Goal: Information Seeking & Learning: Learn about a topic

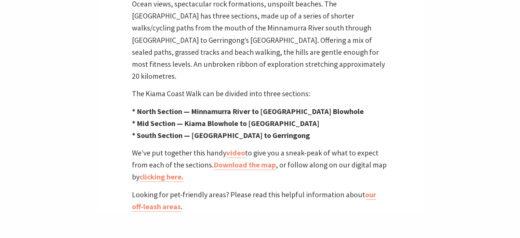
scroll to position [239, 0]
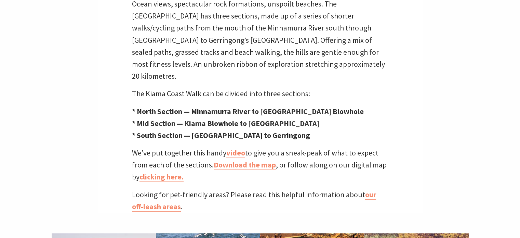
click at [160, 106] on strong "* North Section — Minnamurra River to [GEOGRAPHIC_DATA] Blowhole" at bounding box center [248, 111] width 232 height 10
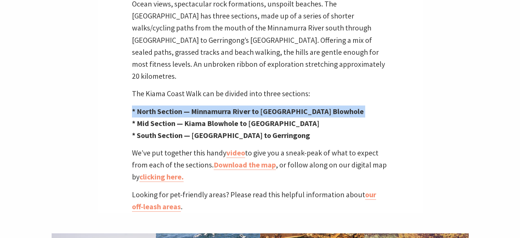
click at [160, 106] on strong "* North Section — Minnamurra River to [GEOGRAPHIC_DATA] Blowhole" at bounding box center [248, 111] width 232 height 10
click at [238, 106] on strong "* North Section — Minnamurra River to [GEOGRAPHIC_DATA] Blowhole" at bounding box center [248, 111] width 232 height 10
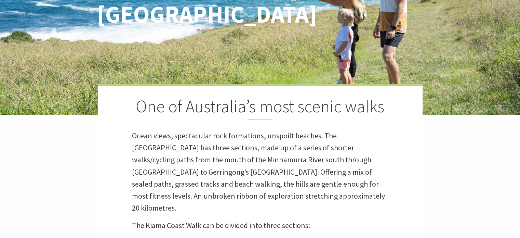
scroll to position [205, 0]
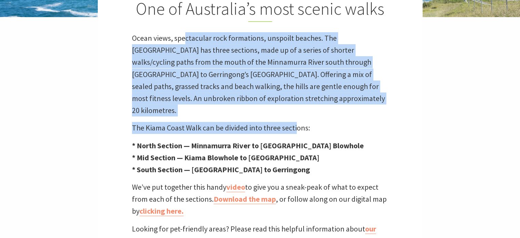
drag, startPoint x: 189, startPoint y: 40, endPoint x: 319, endPoint y: 101, distance: 143.7
click at [302, 105] on div "One of Australia’s most scenic walks Ocean views, spectacular rock formations, …" at bounding box center [260, 116] width 325 height 260
click at [329, 100] on p "Ocean views, spectacular rock formations, unspoilt beaches. The [GEOGRAPHIC_DAT…" at bounding box center [260, 74] width 257 height 84
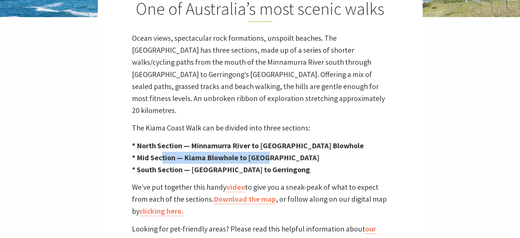
drag, startPoint x: 191, startPoint y: 142, endPoint x: 265, endPoint y: 144, distance: 74.6
click at [266, 153] on strong "* Mid Section — Kiama Blowhole to [GEOGRAPHIC_DATA]" at bounding box center [225, 158] width 187 height 10
click at [265, 153] on strong "* Mid Section — Kiama Blowhole to [GEOGRAPHIC_DATA]" at bounding box center [225, 158] width 187 height 10
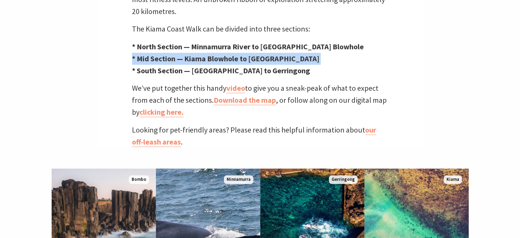
scroll to position [308, 0]
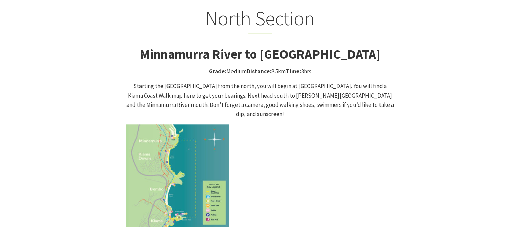
scroll to position [650, 0]
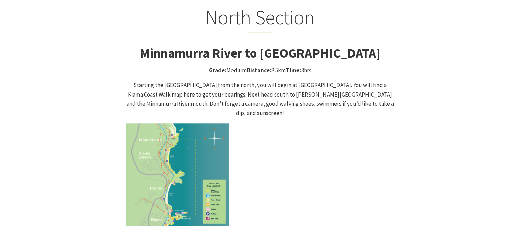
click at [252, 66] on strong "Distance:" at bounding box center [259, 70] width 25 height 8
click at [0, 109] on section "North Section Minnamurra River to Kiama Blowhole Walk Grade: Medium Distance: 8…" at bounding box center [260, 235] width 520 height 497
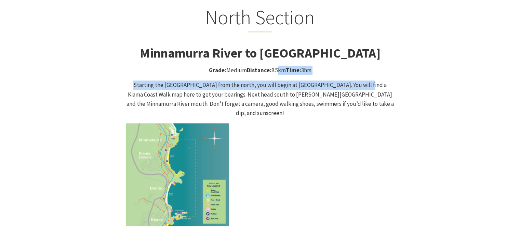
drag, startPoint x: 283, startPoint y: 65, endPoint x: 354, endPoint y: 70, distance: 71.3
click at [354, 80] on p "Starting the [GEOGRAPHIC_DATA] from the north, you will begin at [GEOGRAPHIC_DA…" at bounding box center [260, 98] width 268 height 37
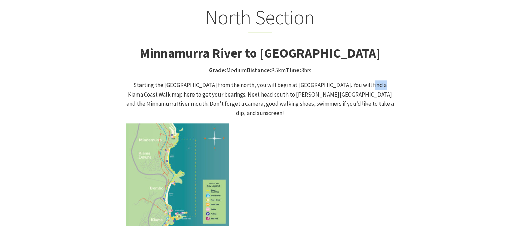
click at [354, 80] on p "Starting the [GEOGRAPHIC_DATA] from the north, you will begin at [GEOGRAPHIC_DA…" at bounding box center [260, 98] width 268 height 37
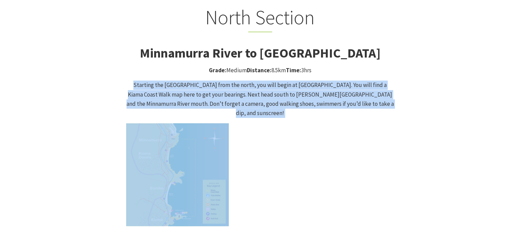
click at [354, 80] on p "Starting the [GEOGRAPHIC_DATA] from the north, you will begin at [GEOGRAPHIC_DA…" at bounding box center [260, 98] width 268 height 37
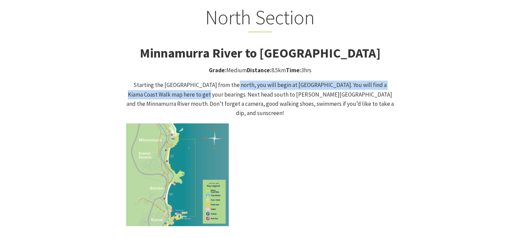
drag, startPoint x: 180, startPoint y: 80, endPoint x: 223, endPoint y: 77, distance: 42.5
click at [223, 80] on p "Starting the [GEOGRAPHIC_DATA] from the north, you will begin at [GEOGRAPHIC_DA…" at bounding box center [260, 98] width 268 height 37
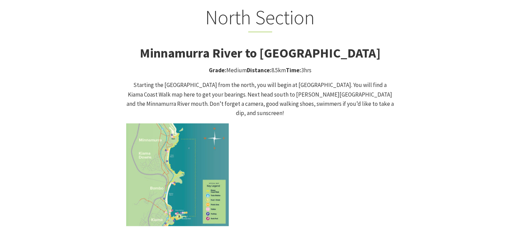
click at [210, 84] on p "Starting the [GEOGRAPHIC_DATA] from the north, you will begin at [GEOGRAPHIC_DA…" at bounding box center [260, 98] width 268 height 37
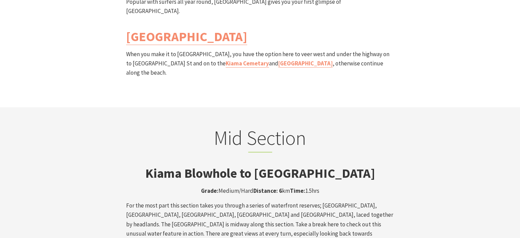
scroll to position [1095, 0]
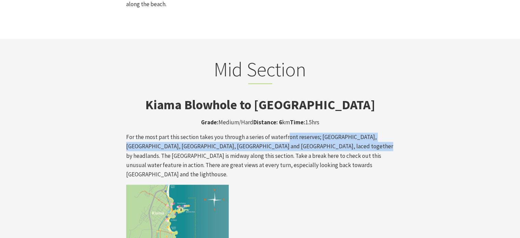
drag, startPoint x: 300, startPoint y: 101, endPoint x: 346, endPoint y: 107, distance: 45.9
click at [346, 132] on p "For the most part this section takes you through a series of waterfront reserve…" at bounding box center [260, 155] width 268 height 47
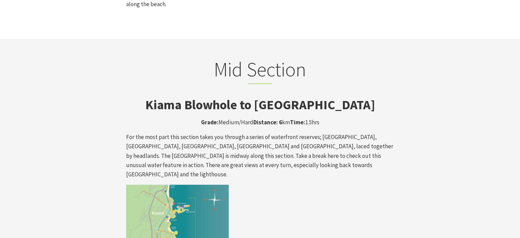
click at [346, 132] on p "For the most part this section takes you through a series of waterfront reserve…" at bounding box center [260, 155] width 268 height 47
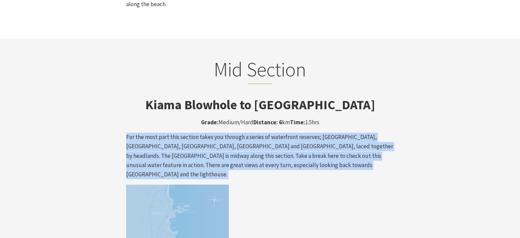
click at [346, 132] on p "For the most part this section takes you through a series of waterfront reserve…" at bounding box center [260, 155] width 268 height 47
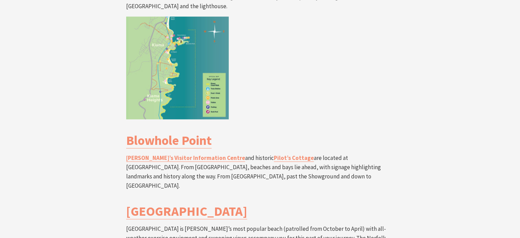
scroll to position [1300, 0]
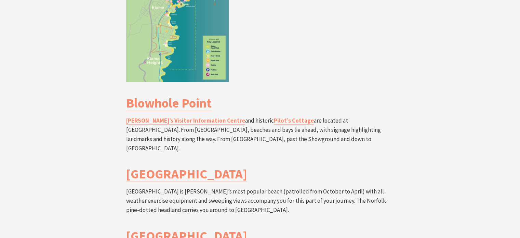
click at [347, 116] on p "Kiama’s Visitor Information Centre and historic Pilot’s Cottage are located at …" at bounding box center [260, 134] width 268 height 37
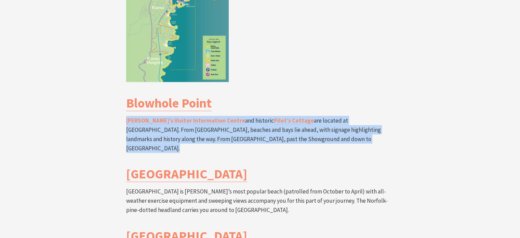
click at [347, 116] on p "Kiama’s Visitor Information Centre and historic Pilot’s Cottage are located at …" at bounding box center [260, 134] width 268 height 37
click at [330, 94] on div "Mid Section Kiama Blowhole to [GEOGRAPHIC_DATA] Grade: Medium/Hard Distance: 6 …" at bounding box center [260, 149] width 274 height 595
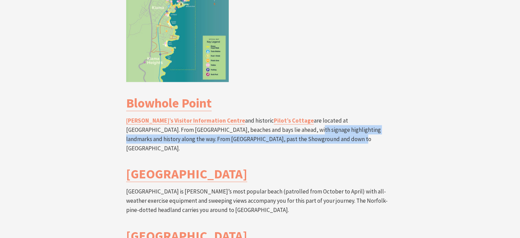
drag, startPoint x: 228, startPoint y: 83, endPoint x: 293, endPoint y: 87, distance: 65.1
click at [292, 116] on p "Kiama’s Visitor Information Centre and historic Pilot’s Cottage are located at …" at bounding box center [260, 134] width 268 height 37
click at [293, 116] on p "Kiama’s Visitor Information Centre and historic Pilot’s Cottage are located at …" at bounding box center [260, 134] width 268 height 37
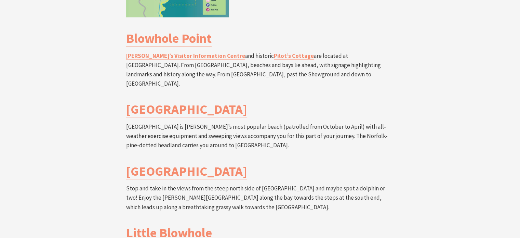
scroll to position [1368, 0]
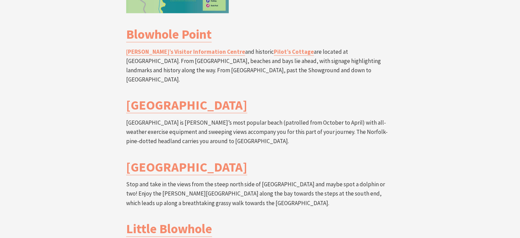
click at [293, 118] on p "[GEOGRAPHIC_DATA] is [PERSON_NAME]’s most popular beach (patrolled from October…" at bounding box center [260, 132] width 268 height 28
click at [291, 118] on p "[GEOGRAPHIC_DATA] is [PERSON_NAME]’s most popular beach (patrolled from October…" at bounding box center [260, 132] width 268 height 28
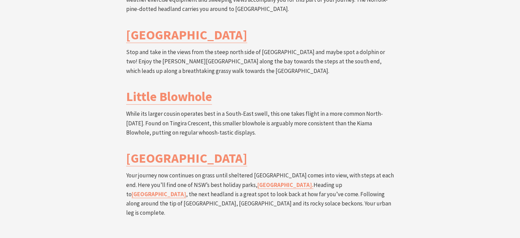
scroll to position [1505, 0]
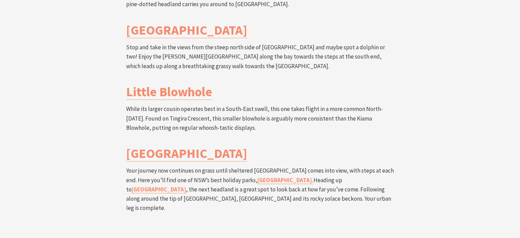
click at [207, 166] on p "Your journey now continues on grass until sheltered Easts Beach comes into view…" at bounding box center [260, 189] width 268 height 47
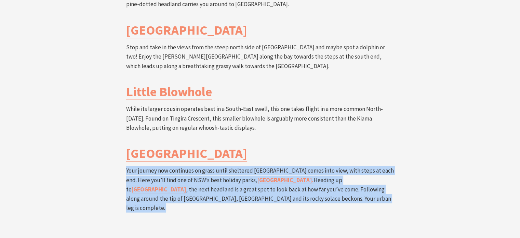
click at [207, 166] on p "Your journey now continues on grass until sheltered Easts Beach comes into view…" at bounding box center [260, 189] width 268 height 47
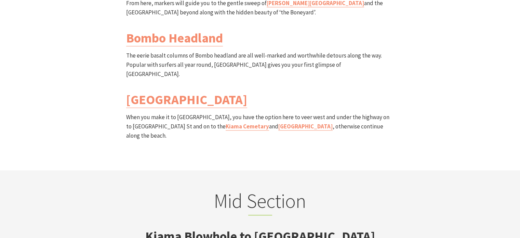
scroll to position [889, 0]
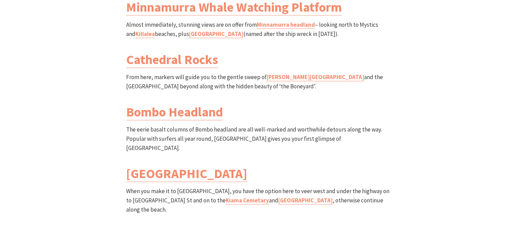
click at [178, 73] on p "From here, markers will guide you to the gentle sweep of Jones Beach and the Ca…" at bounding box center [260, 82] width 268 height 18
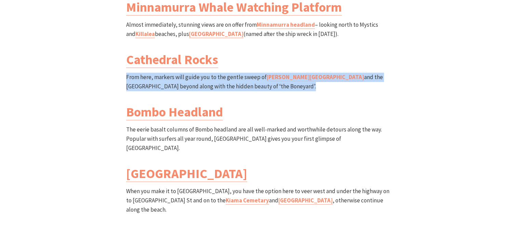
click at [178, 73] on p "From here, markers will guide you to the gentle sweep of Jones Beach and the Ca…" at bounding box center [260, 82] width 268 height 18
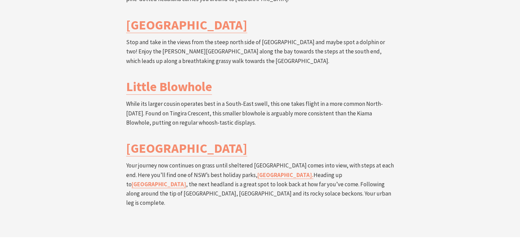
scroll to position [1505, 0]
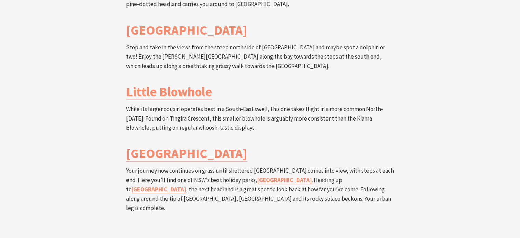
click at [149, 166] on p "Your journey now continues on grass until sheltered Easts Beach comes into view…" at bounding box center [260, 189] width 268 height 47
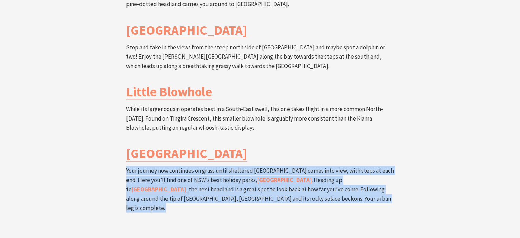
click at [149, 166] on p "Your journey now continues on grass until sheltered Easts Beach comes into view…" at bounding box center [260, 189] width 268 height 47
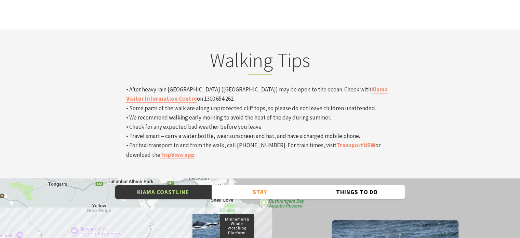
scroll to position [2292, 0]
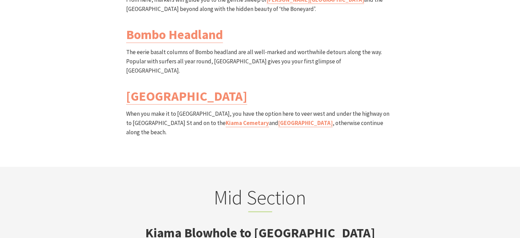
scroll to position [1060, 0]
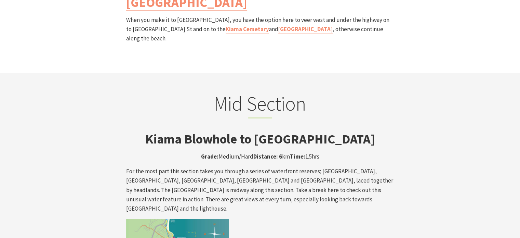
click at [306, 152] on p "Grade: Medium/Hard Distance: 6 km Time: 1.5hrs" at bounding box center [260, 156] width 268 height 9
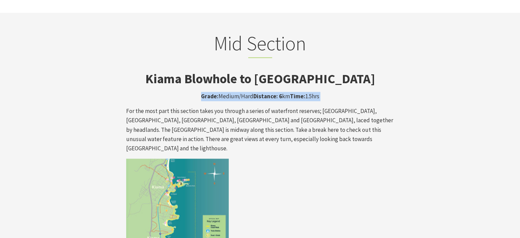
scroll to position [1231, 0]
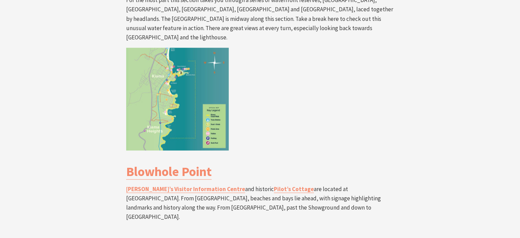
click at [466, 109] on section "Mid Section Kiama Blowhole to [GEOGRAPHIC_DATA] Grade: Medium/Hard Distance: 6 …" at bounding box center [260, 209] width 520 height 614
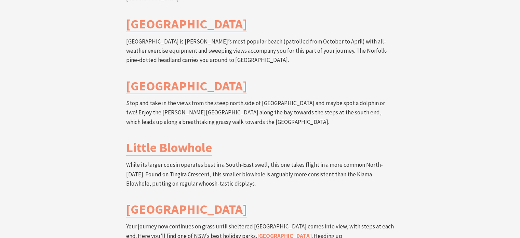
scroll to position [1505, 0]
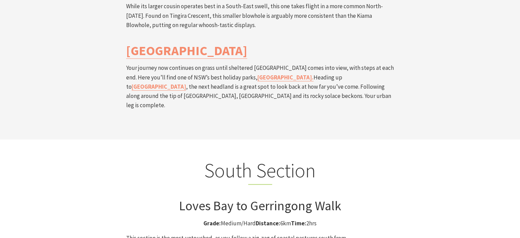
click at [323, 198] on h3 "Loves Bay to Gerringong Walk" at bounding box center [260, 206] width 268 height 16
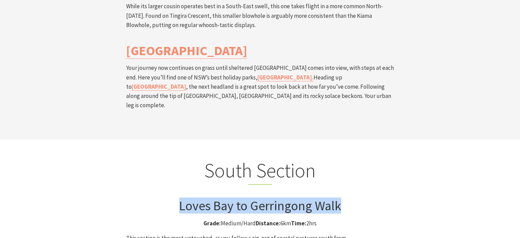
click at [323, 198] on h3 "Loves Bay to Gerringong Walk" at bounding box center [260, 206] width 268 height 16
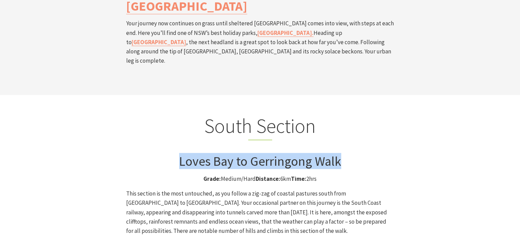
scroll to position [1676, 0]
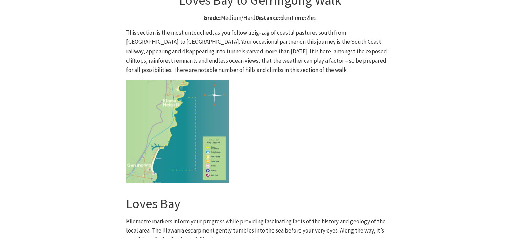
click at [482, 120] on section "South Section Loves Bay to Gerringong Walk Grade: Medium/Hard Distance: 6km Tim…" at bounding box center [260, 189] width 520 height 511
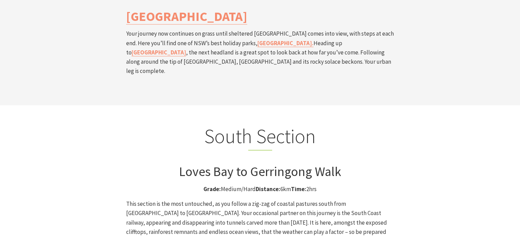
scroll to position [1779, 0]
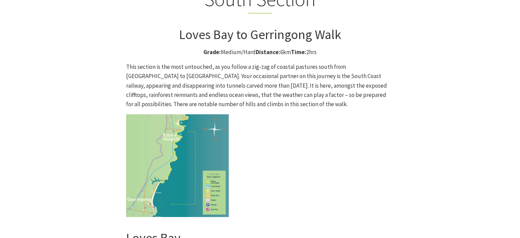
click at [482, 120] on section "South Section Loves Bay to Gerringong Walk Grade: Medium/Hard Distance: 6km Tim…" at bounding box center [260, 224] width 520 height 511
